Goal: Transaction & Acquisition: Purchase product/service

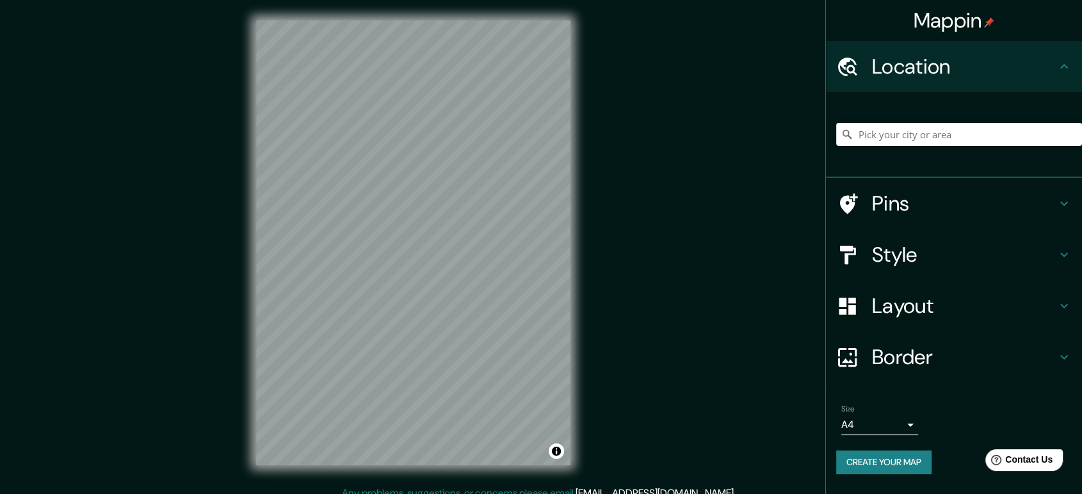
click at [768, 134] on div "Mappin Location Pins Style Layout Border Choose a border. Hint : you can make l…" at bounding box center [541, 253] width 1082 height 506
click at [908, 125] on input "Pick your city or area" at bounding box center [959, 134] width 246 height 23
click at [917, 124] on input "Mito, Prefectura de [GEOGRAPHIC_DATA], [GEOGRAPHIC_DATA]" at bounding box center [959, 134] width 246 height 23
drag, startPoint x: 1017, startPoint y: 132, endPoint x: 850, endPoint y: 137, distance: 167.2
click at [850, 137] on div "Mito, Prefectura de [GEOGRAPHIC_DATA], [GEOGRAPHIC_DATA] Mito Prefectura de [GE…" at bounding box center [959, 134] width 246 height 23
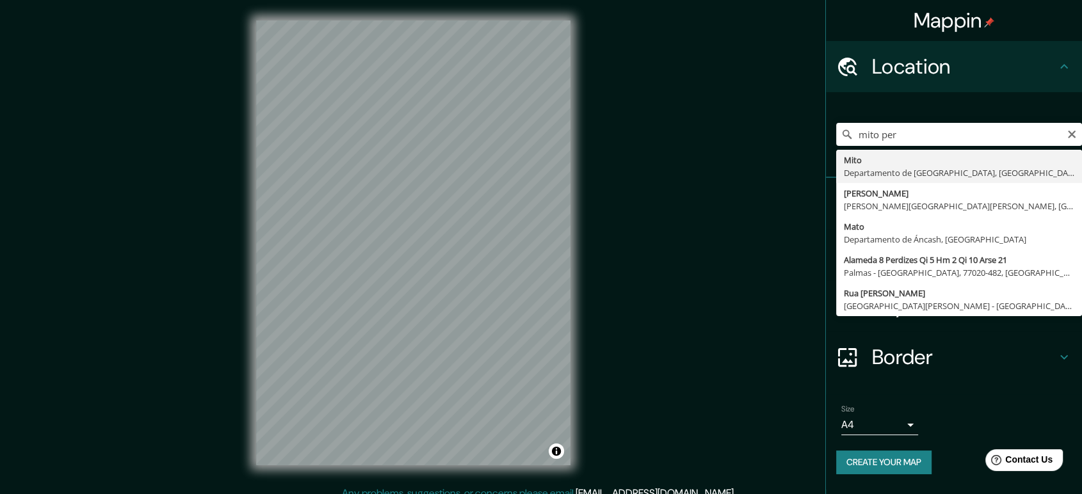
type input "[GEOGRAPHIC_DATA], Departamento de [GEOGRAPHIC_DATA], [GEOGRAPHIC_DATA]"
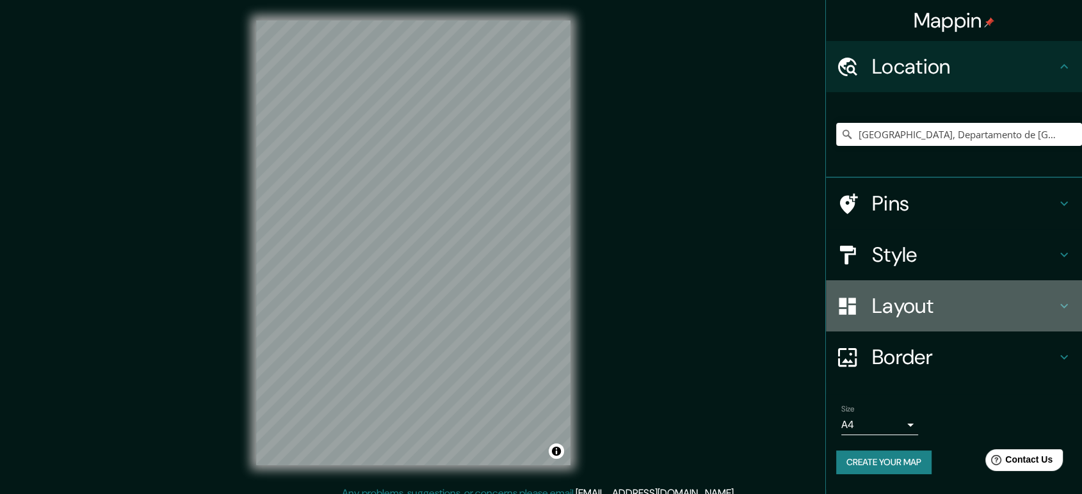
click at [1045, 300] on h4 "Layout" at bounding box center [964, 306] width 184 height 26
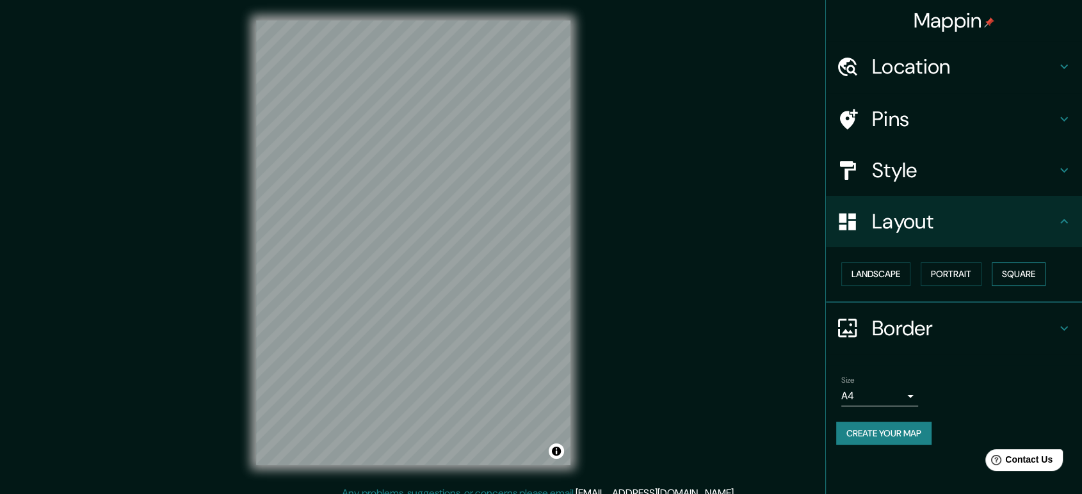
click at [1013, 269] on button "Square" at bounding box center [1019, 274] width 54 height 24
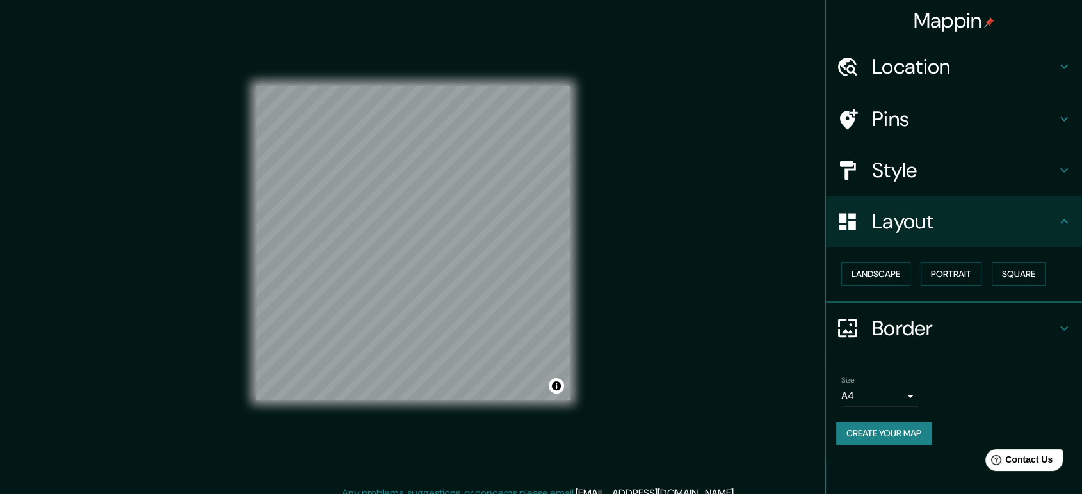
scroll to position [12, 0]
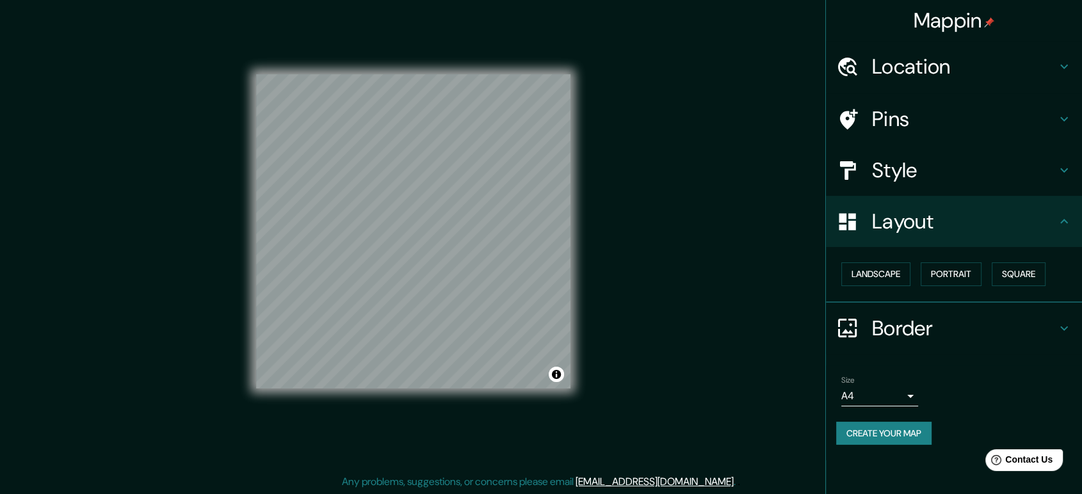
click at [1057, 173] on icon at bounding box center [1063, 170] width 15 height 15
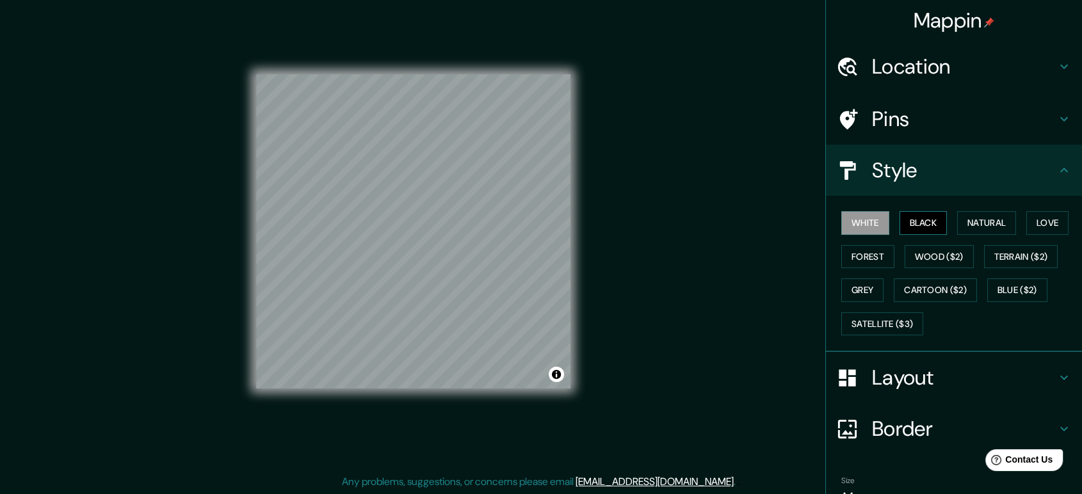
click at [912, 219] on button "Black" at bounding box center [923, 223] width 48 height 24
click at [964, 216] on button "Natural" at bounding box center [986, 223] width 59 height 24
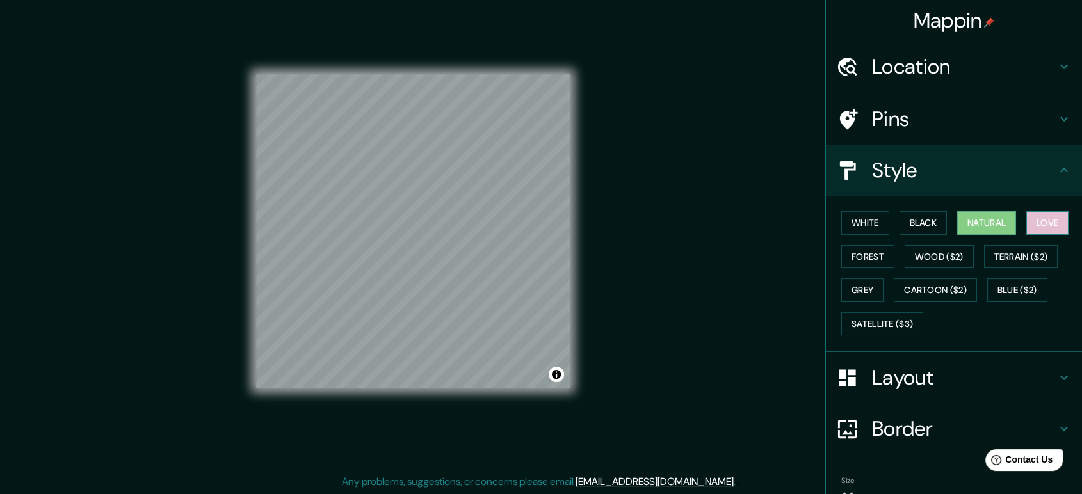
click at [1035, 220] on button "Love" at bounding box center [1047, 223] width 42 height 24
click at [849, 286] on button "Grey" at bounding box center [862, 290] width 42 height 24
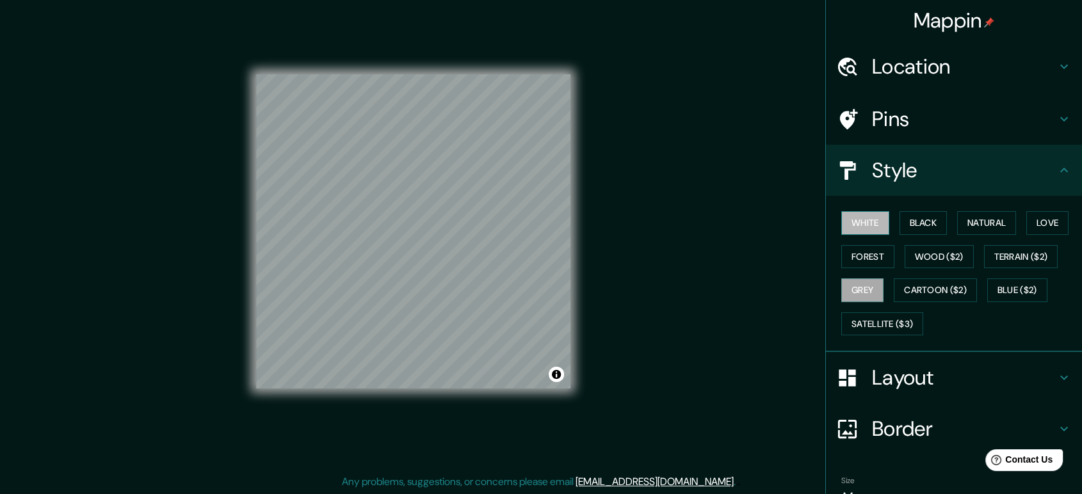
click at [875, 224] on button "White" at bounding box center [865, 223] width 48 height 24
click at [907, 220] on button "Black" at bounding box center [923, 223] width 48 height 24
click at [859, 223] on button "White" at bounding box center [865, 223] width 48 height 24
click at [916, 218] on button "Black" at bounding box center [923, 223] width 48 height 24
click at [865, 223] on button "White" at bounding box center [865, 223] width 48 height 24
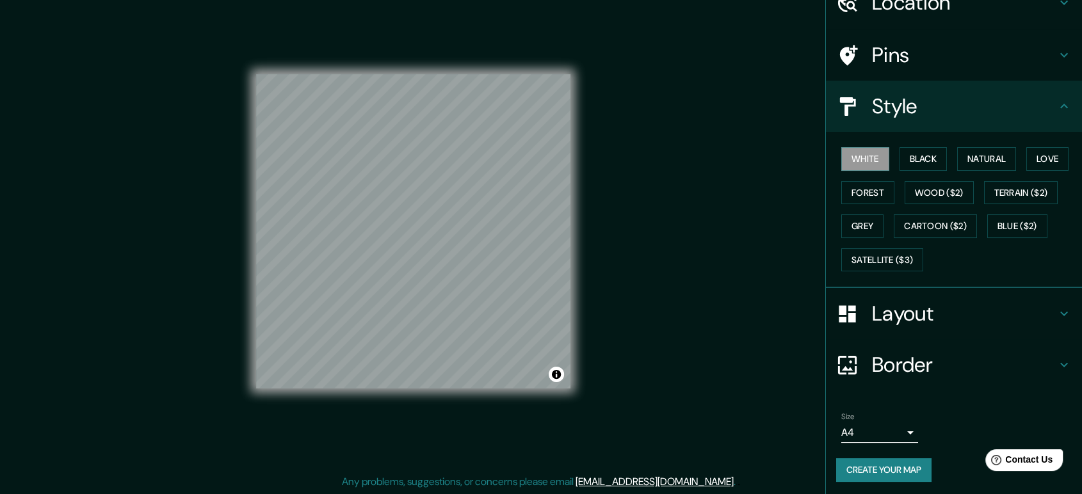
scroll to position [65, 0]
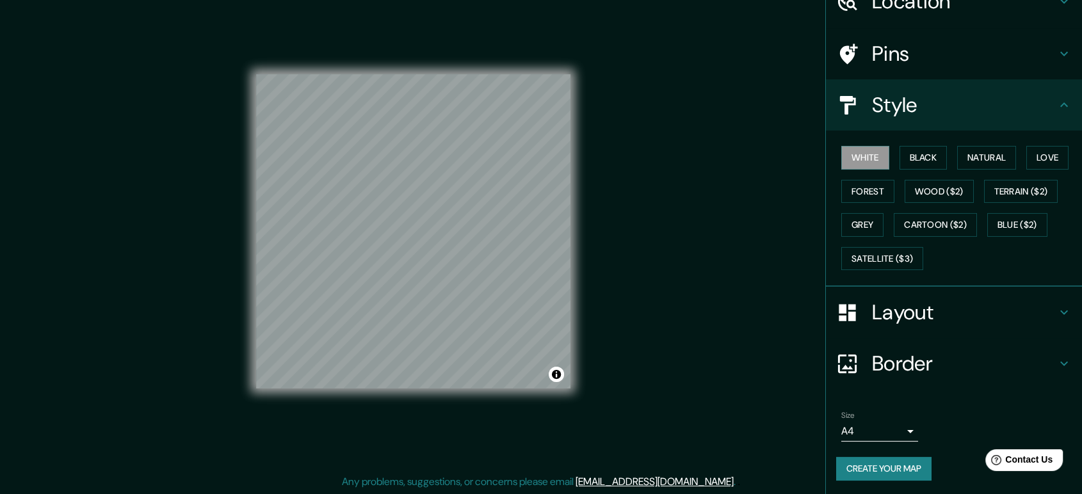
click at [892, 430] on body "Mappin Location [GEOGRAPHIC_DATA], [GEOGRAPHIC_DATA], [GEOGRAPHIC_DATA] Pins St…" at bounding box center [541, 235] width 1082 height 494
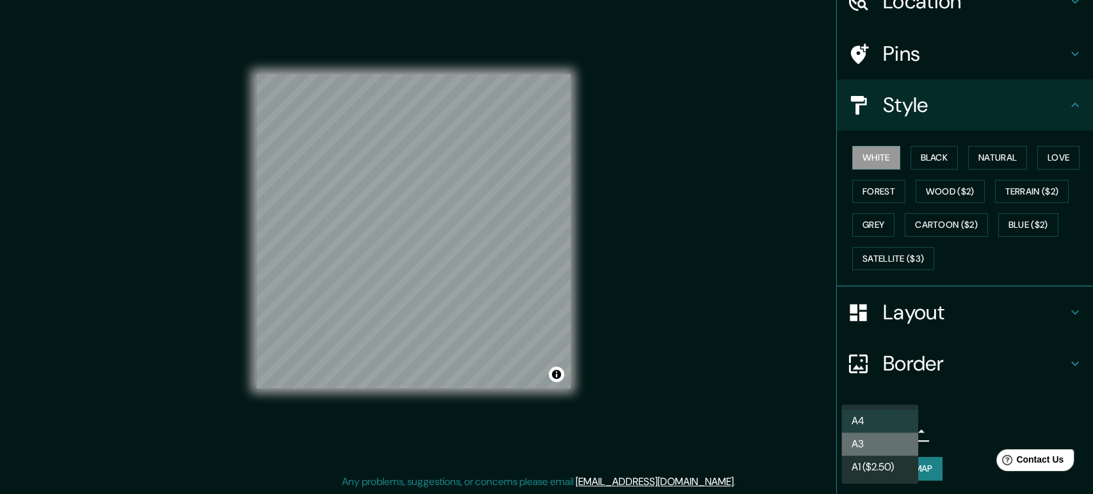
click at [880, 442] on li "A3" at bounding box center [879, 444] width 77 height 23
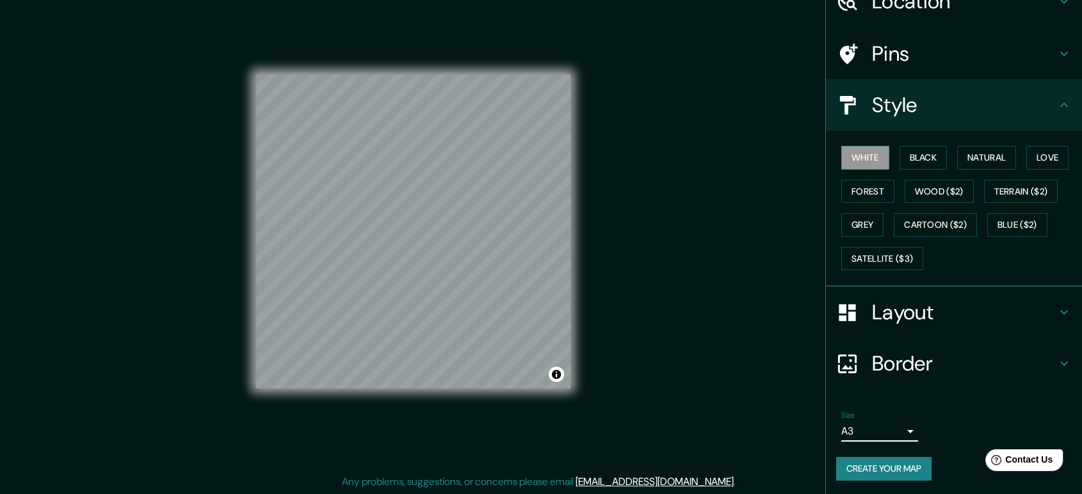
click at [913, 143] on div "White Black Natural Love Forest Wood ($2) Terrain ($2) Grey Cartoon ($2) Blue (…" at bounding box center [959, 208] width 246 height 134
click at [907, 151] on button "Black" at bounding box center [923, 158] width 48 height 24
click at [883, 465] on button "Create your map" at bounding box center [883, 469] width 95 height 24
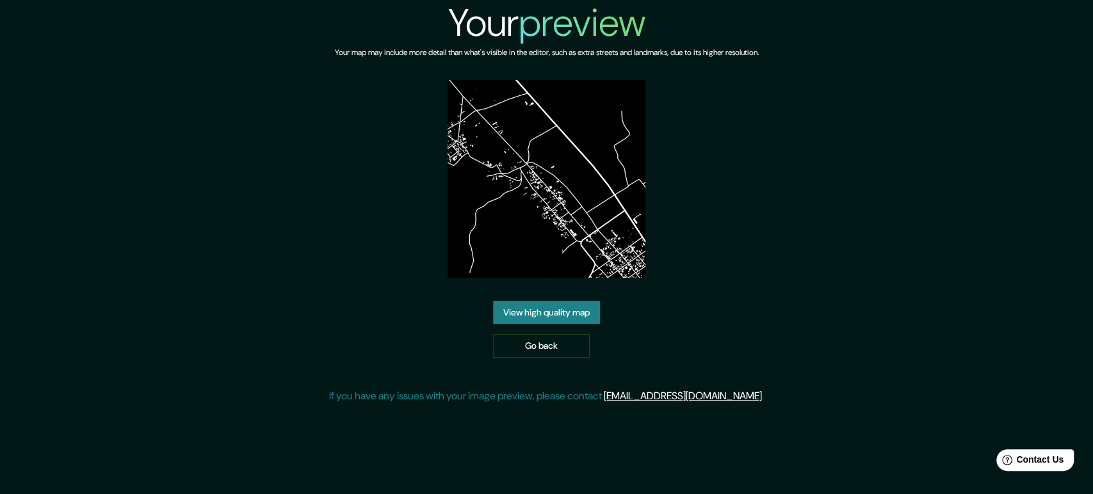
click at [551, 318] on link "View high quality map" at bounding box center [546, 313] width 107 height 24
